Goal: Task Accomplishment & Management: Complete application form

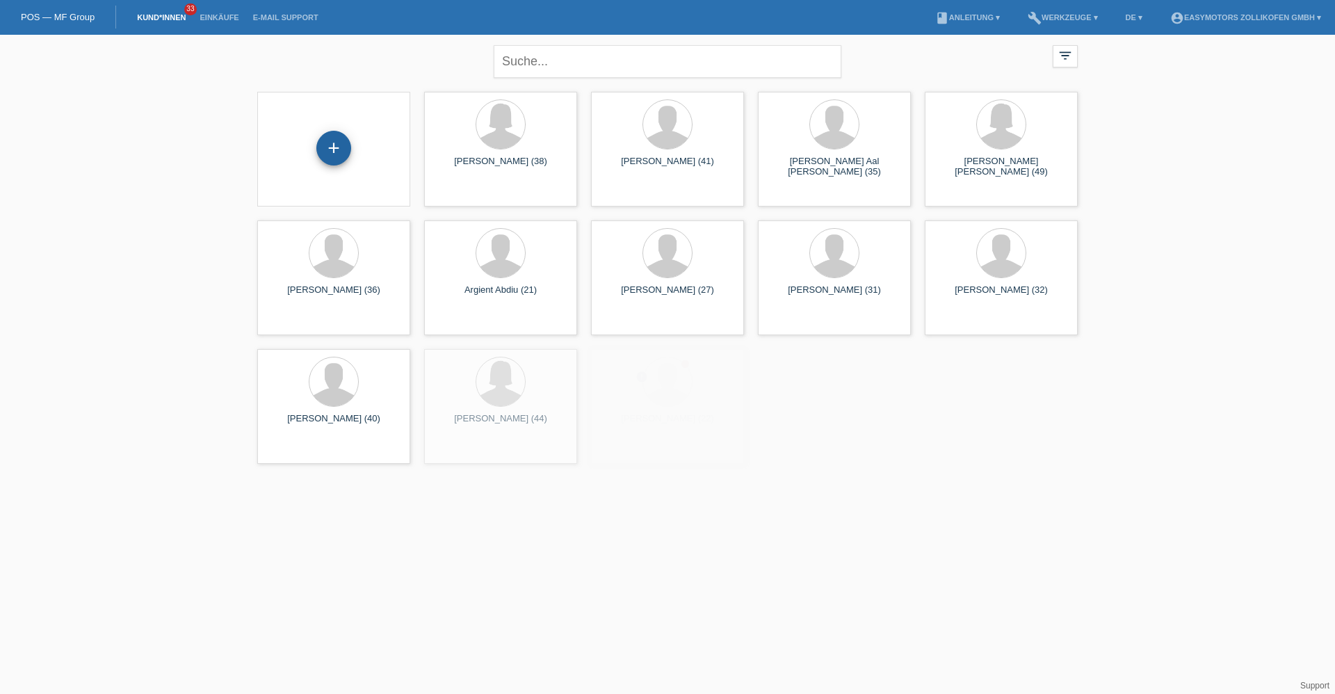
click at [323, 156] on div "+" at bounding box center [333, 148] width 35 height 35
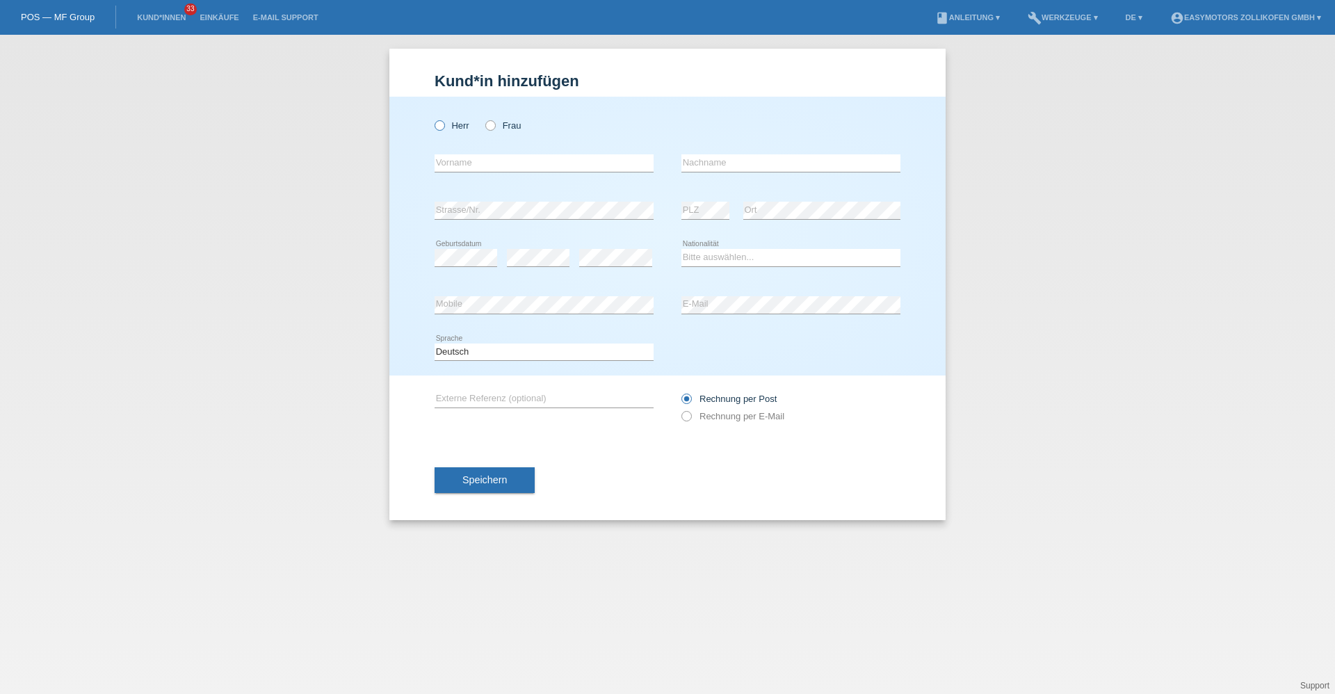
click at [454, 130] on label "Herr" at bounding box center [452, 125] width 35 height 10
click at [444, 129] on input "Herr" at bounding box center [439, 124] width 9 height 9
radio input "true"
click at [462, 162] on input "text" at bounding box center [544, 162] width 219 height 17
type input "[PERSON_NAME]"
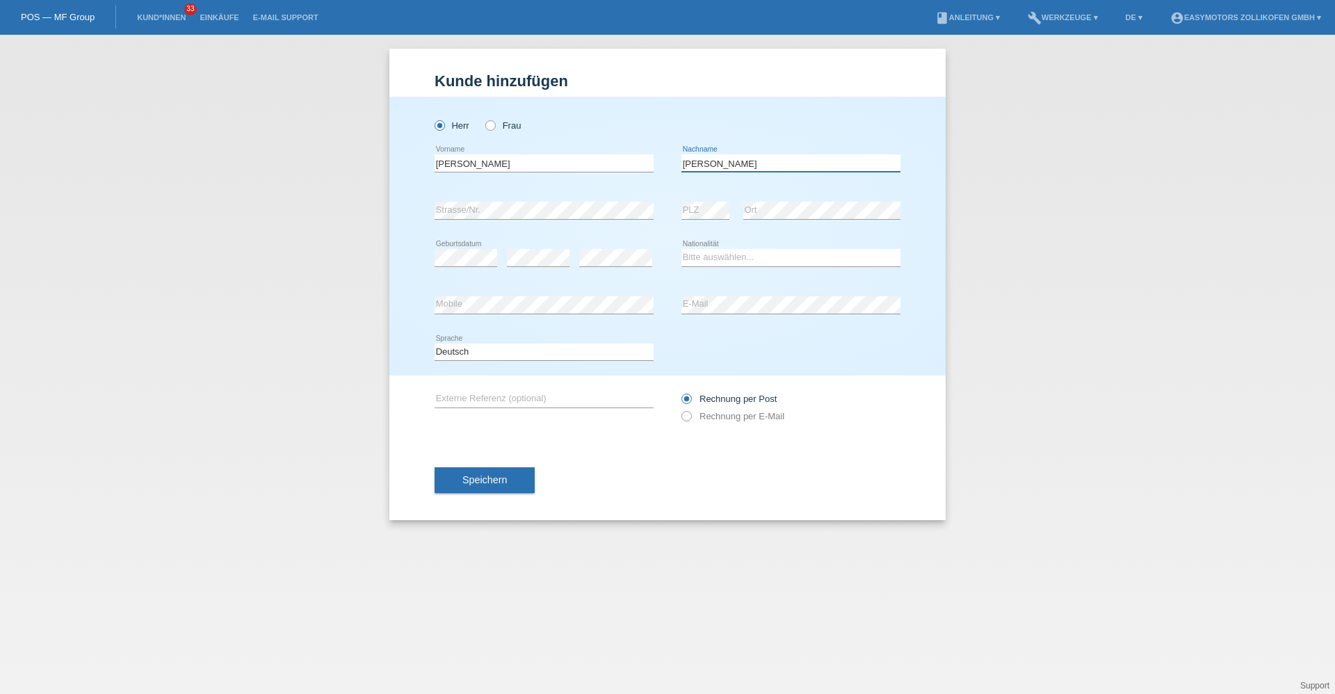
type input "[PERSON_NAME]"
click at [462, 248] on div "error Geburtsdatum" at bounding box center [466, 257] width 63 height 47
click at [711, 254] on select "Bitte auswählen... Schweiz Deutschland Liechtenstein Österreich ------------ Af…" at bounding box center [790, 257] width 219 height 17
select select "CH"
click at [681, 249] on select "Bitte auswählen... Schweiz Deutschland Liechtenstein Österreich ------------ Af…" at bounding box center [790, 257] width 219 height 17
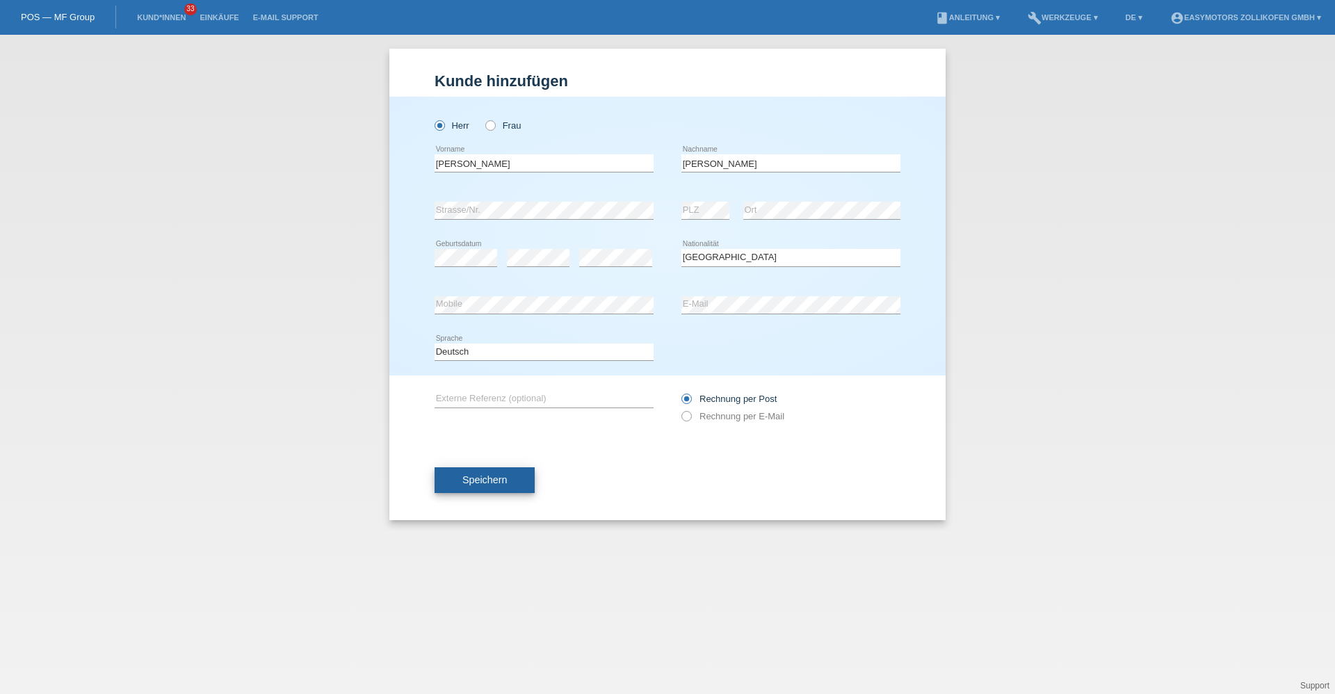
click at [523, 479] on button "Speichern" at bounding box center [485, 480] width 100 height 26
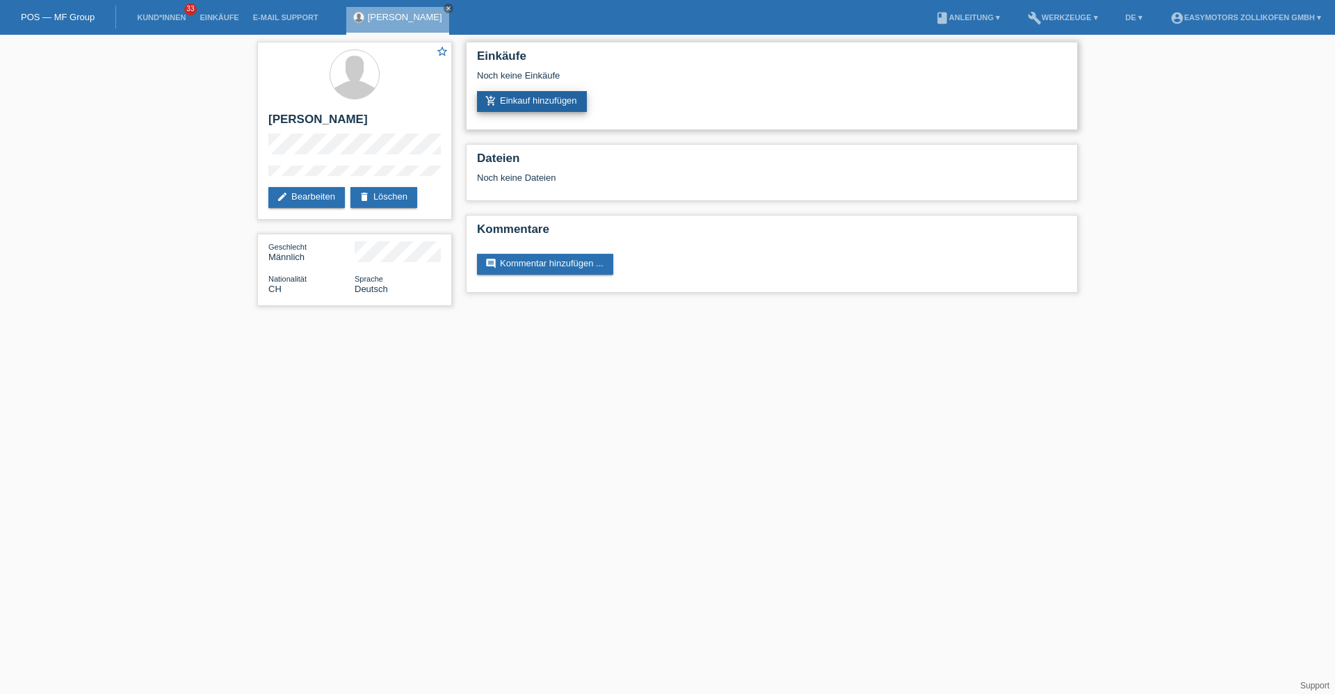
click at [538, 100] on link "add_shopping_cart Einkauf hinzufügen" at bounding box center [532, 101] width 110 height 21
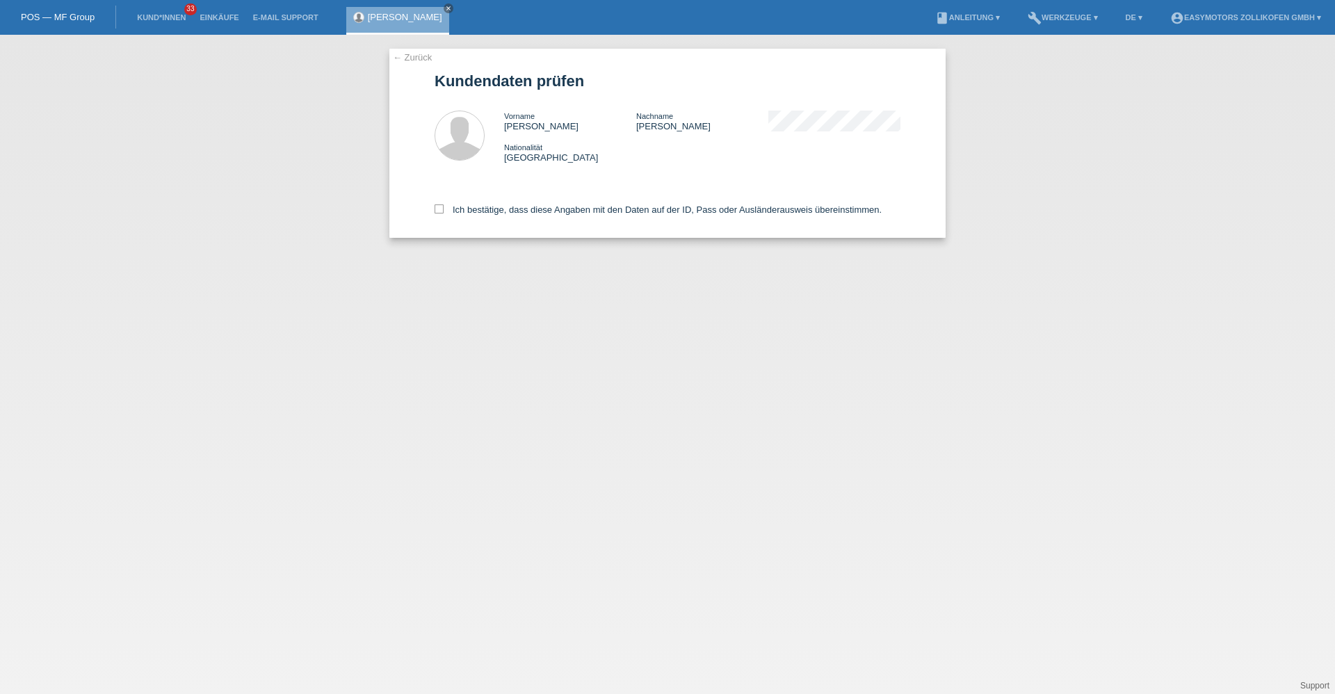
click at [498, 218] on div "Ich bestätige, dass diese Angaben mit den Daten auf der ID, Pass oder Ausländer…" at bounding box center [668, 207] width 466 height 61
click at [503, 210] on label "Ich bestätige, dass diese Angaben mit den Daten auf der ID, Pass oder Ausländer…" at bounding box center [658, 209] width 447 height 10
click at [444, 210] on input "Ich bestätige, dass diese Angaben mit den Daten auf der ID, Pass oder Ausländer…" at bounding box center [439, 208] width 9 height 9
checkbox input "true"
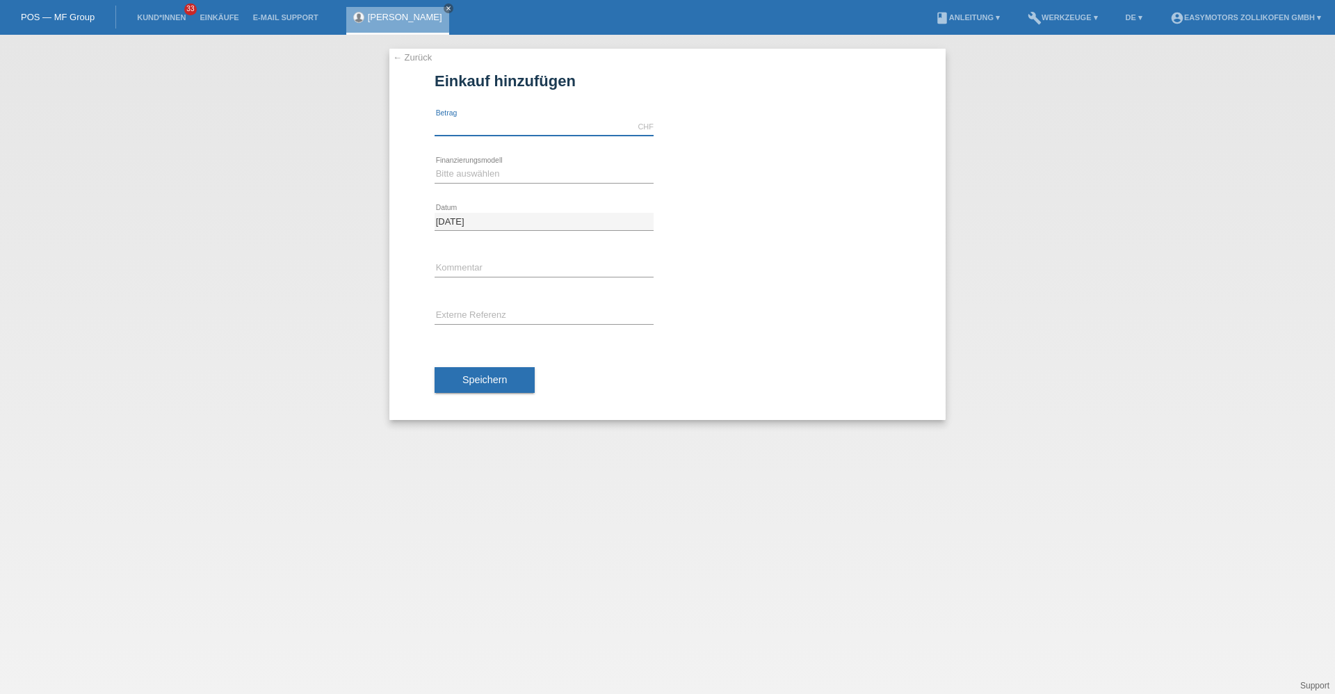
click at [501, 129] on input "text" at bounding box center [544, 126] width 219 height 17
type input "1990.00"
click at [492, 172] on select "Bitte auswählen Fixe Raten Kauf auf Rechnung mit Teilzahlungsoption" at bounding box center [544, 173] width 219 height 17
click at [435, 165] on select "Bitte auswählen Fixe Raten Kauf auf Rechnung mit Teilzahlungsoption" at bounding box center [544, 173] width 219 height 17
click at [504, 170] on select "Bitte auswählen Fixe Raten Kauf auf Rechnung mit Teilzahlungsoption" at bounding box center [544, 173] width 219 height 17
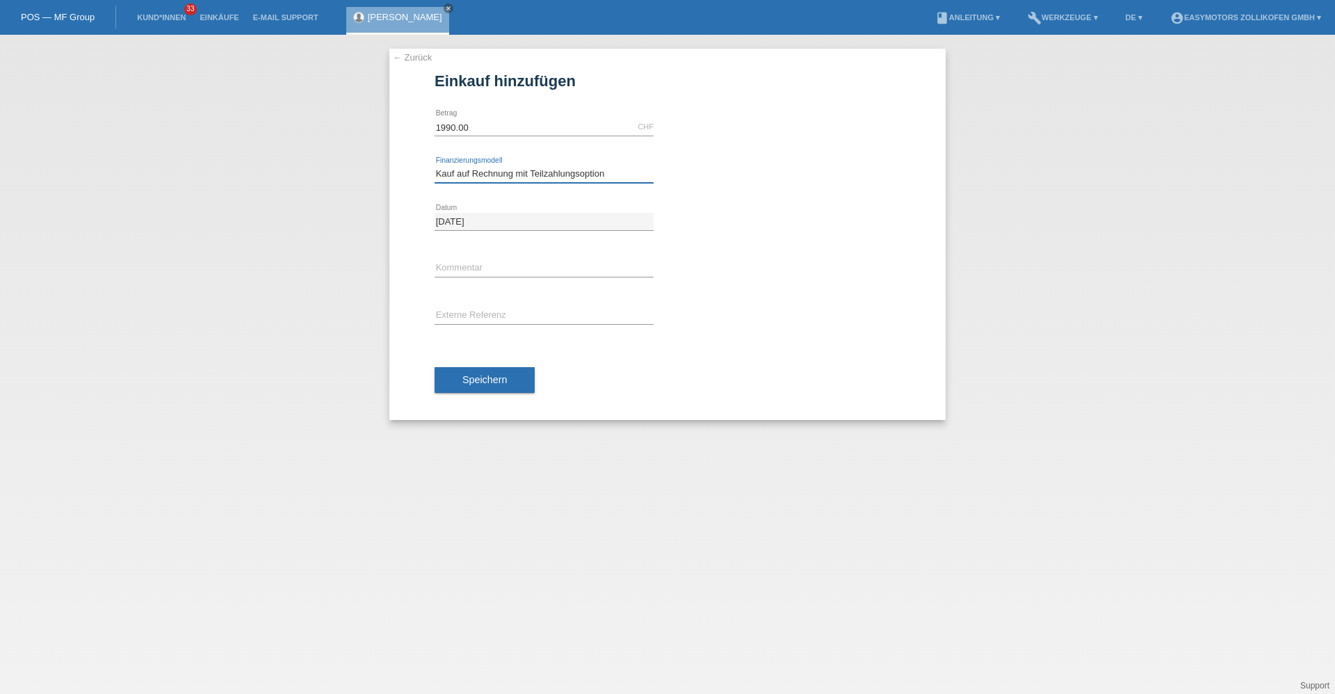
select select "67"
click at [435, 165] on select "Bitte auswählen Fixe Raten Kauf auf Rechnung mit Teilzahlungsoption" at bounding box center [544, 173] width 219 height 17
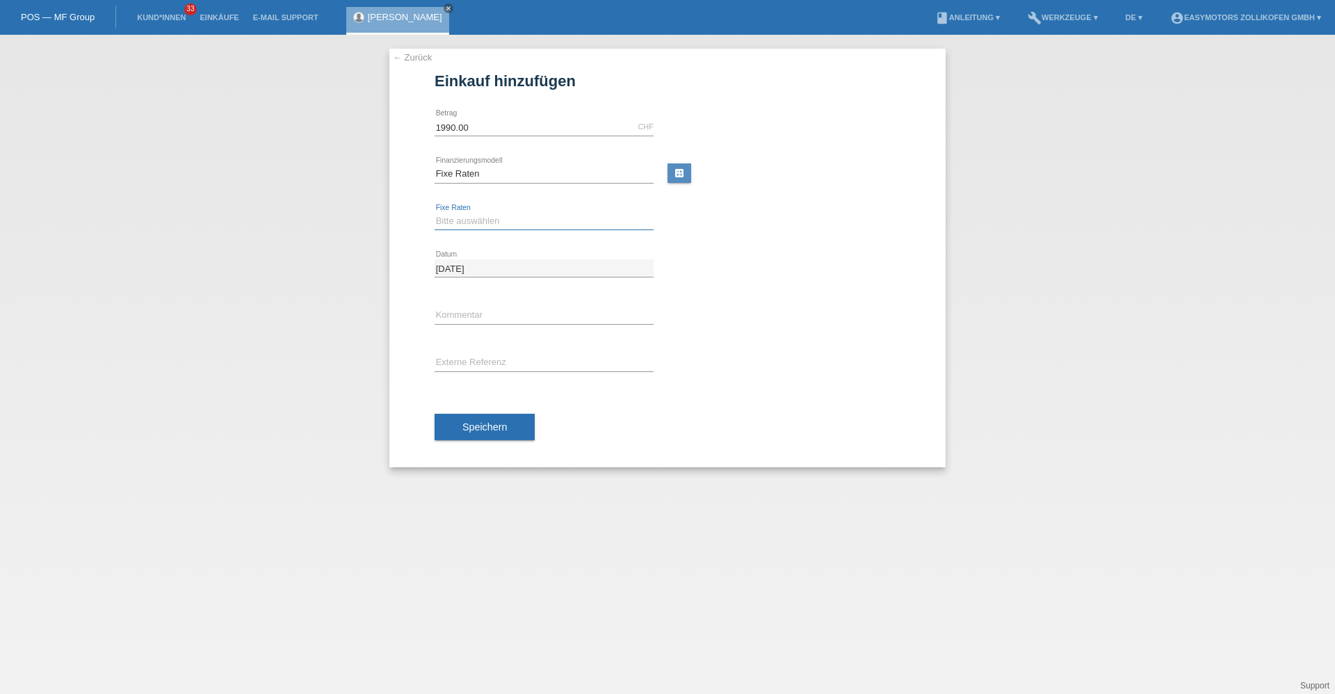
click at [487, 216] on select "Bitte auswählen 12 Raten 24 Raten 36 Raten 48 Raten" at bounding box center [544, 221] width 219 height 17
select select "134"
click at [435, 213] on select "Bitte auswählen 12 Raten 24 Raten 36 Raten 48 Raten" at bounding box center [544, 221] width 219 height 17
click at [484, 427] on span "Speichern" at bounding box center [484, 426] width 44 height 11
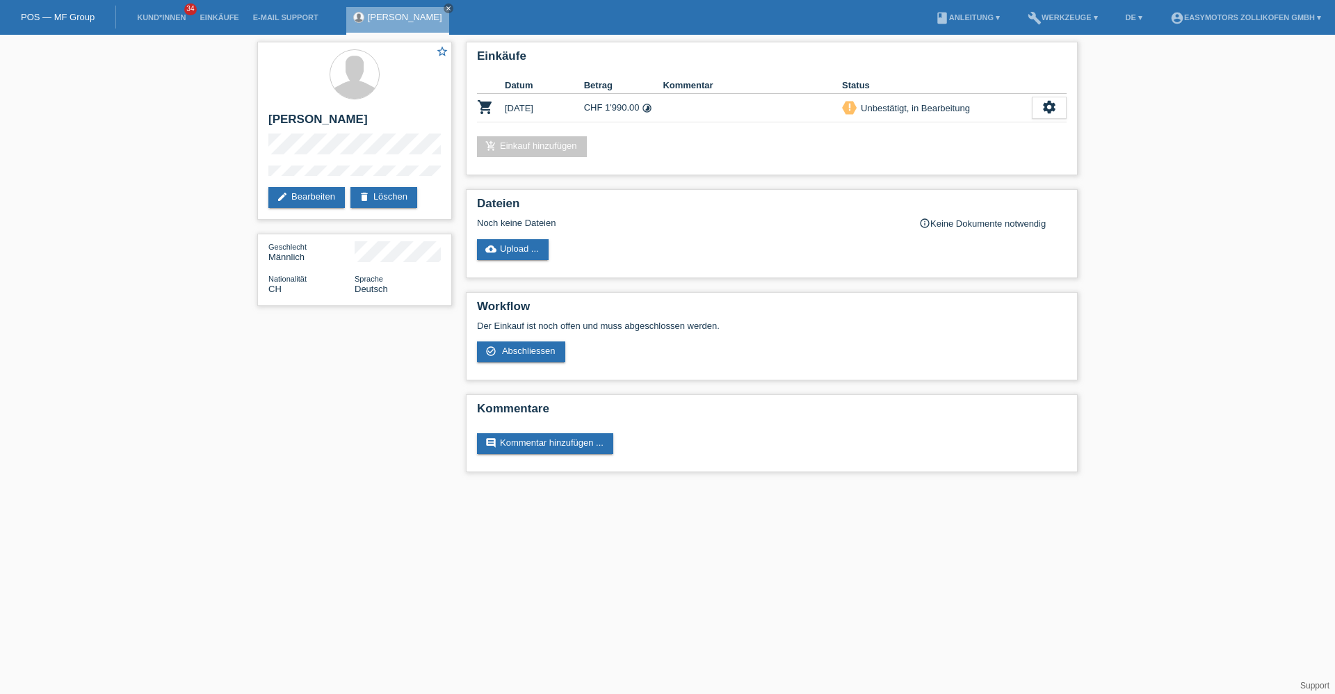
click at [902, 486] on html "POS — MF Group Kund*innen 34 Einkäufe E-Mail Support [PERSON_NAME] close menu" at bounding box center [667, 243] width 1335 height 486
